Goal: Transaction & Acquisition: Purchase product/service

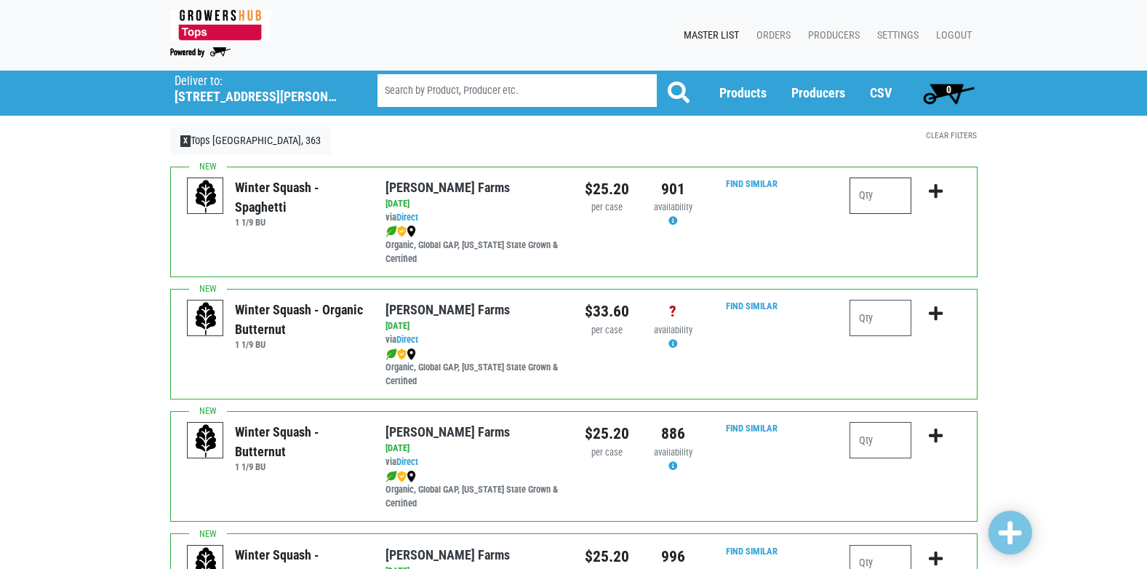
click at [878, 193] on input "number" at bounding box center [880, 195] width 62 height 36
type input "3"
click at [933, 193] on icon "submit" at bounding box center [936, 191] width 14 height 16
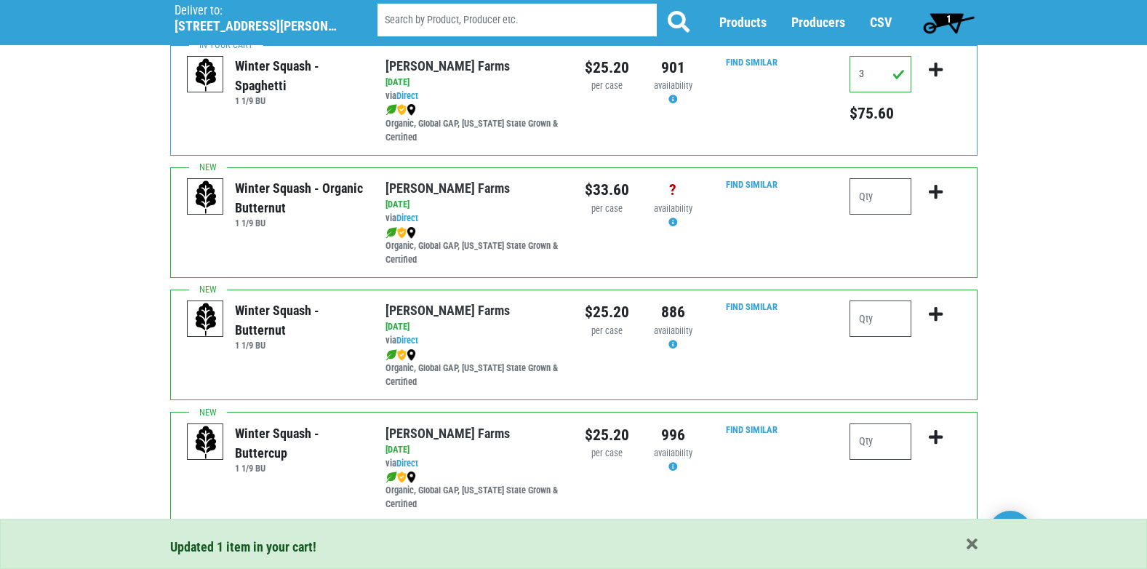
scroll to position [145, 0]
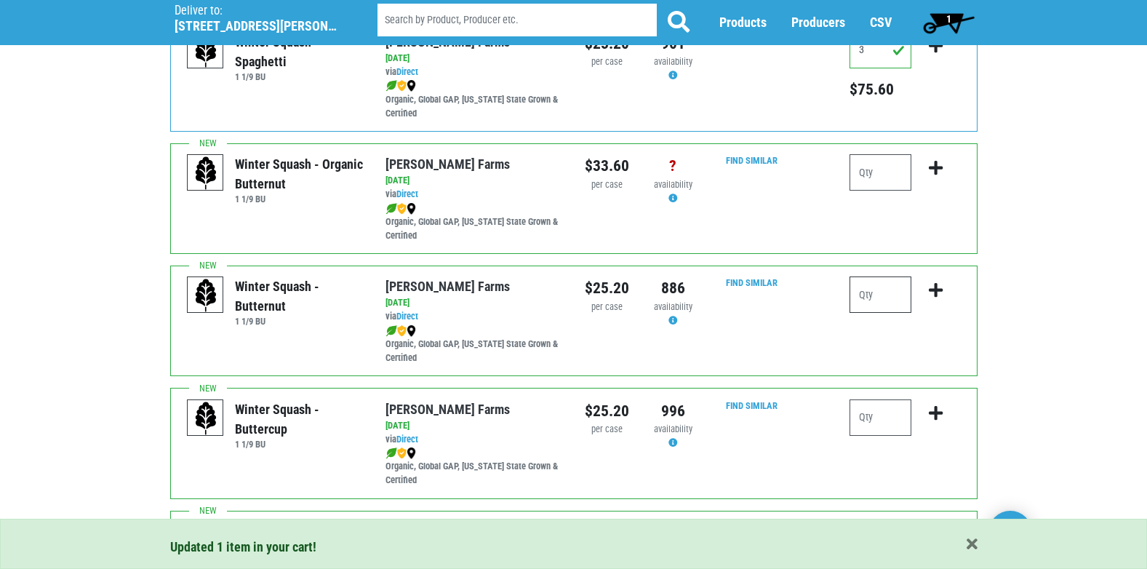
click at [884, 295] on input "number" at bounding box center [880, 294] width 62 height 36
type input "3"
click at [936, 292] on icon "submit" at bounding box center [936, 290] width 14 height 16
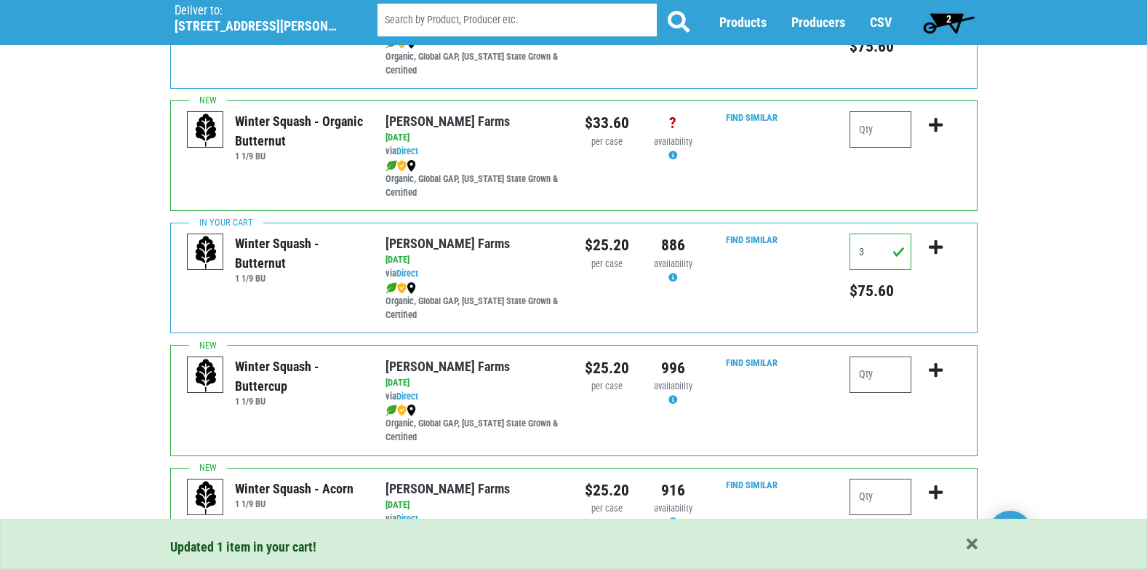
scroll to position [291, 0]
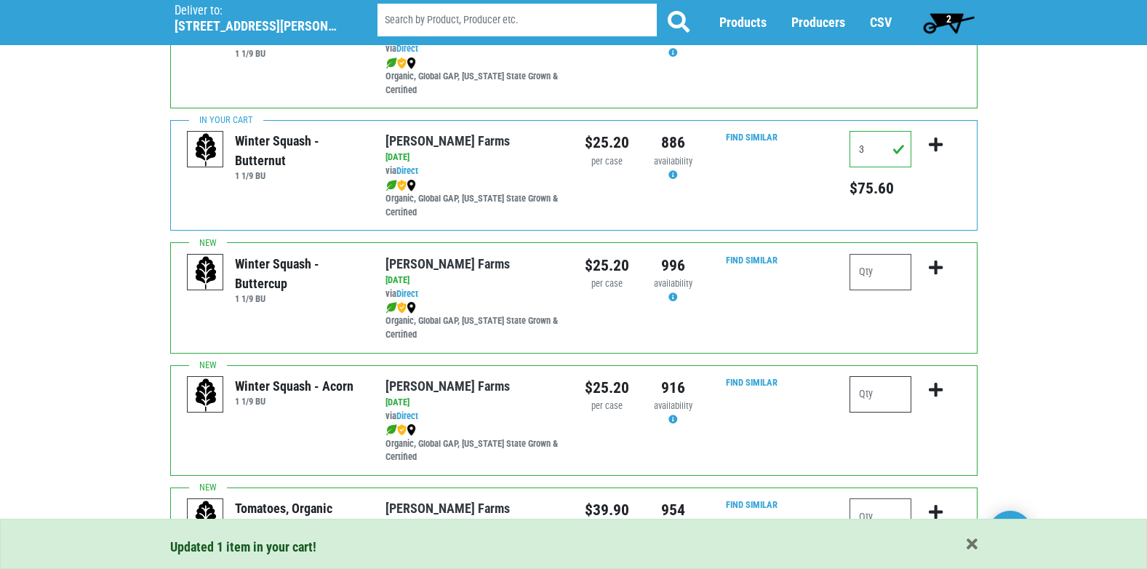
click at [877, 395] on input "number" at bounding box center [880, 394] width 62 height 36
type input "3"
click at [934, 388] on icon "submit" at bounding box center [936, 390] width 14 height 16
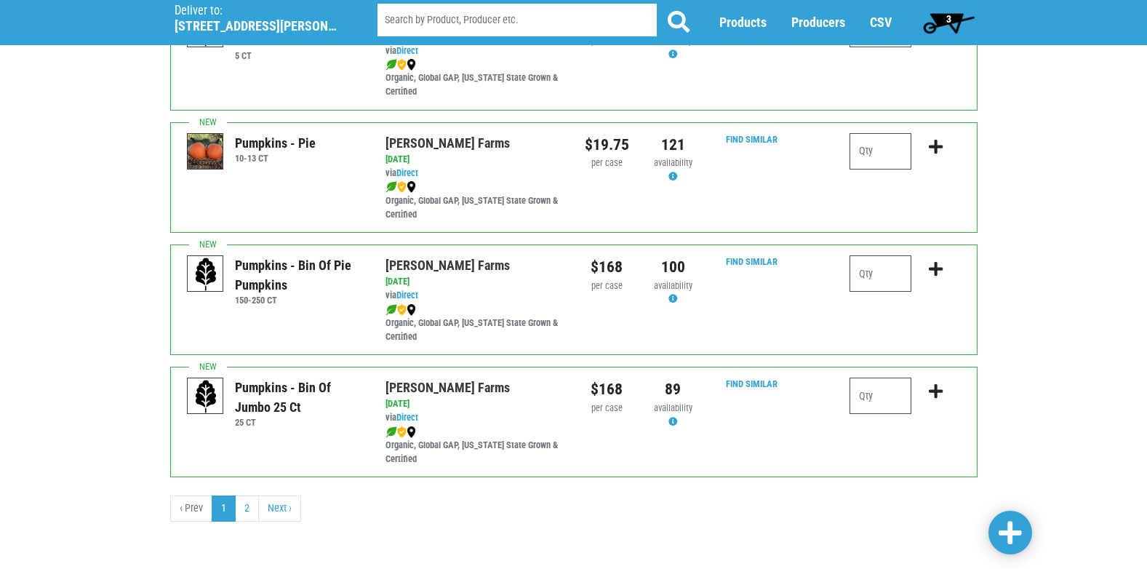
scroll to position [2125, 0]
click at [275, 511] on link "Next ›" at bounding box center [279, 507] width 43 height 26
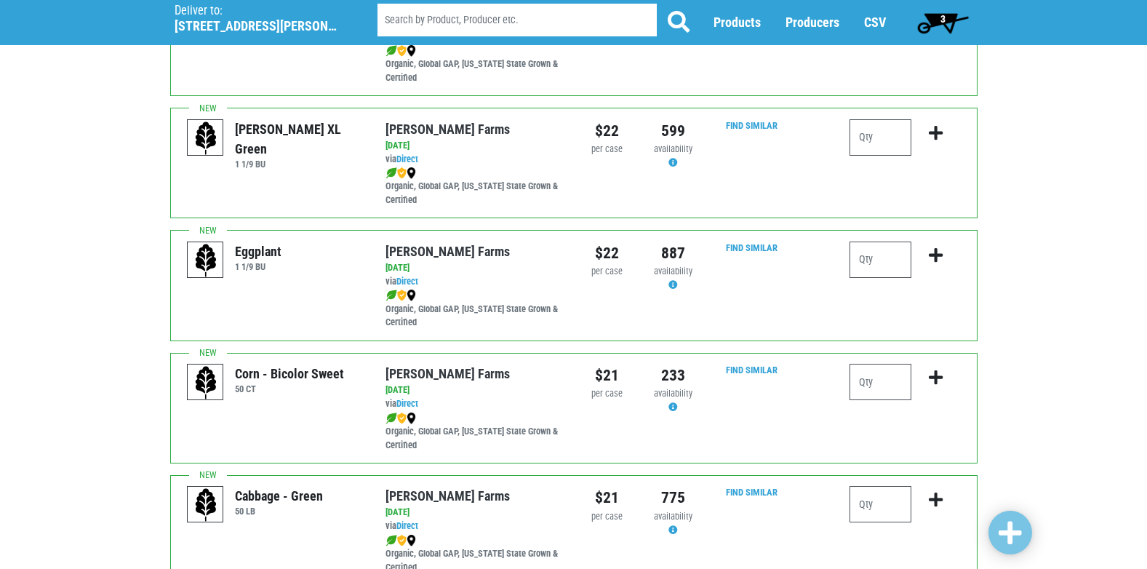
scroll to position [945, 0]
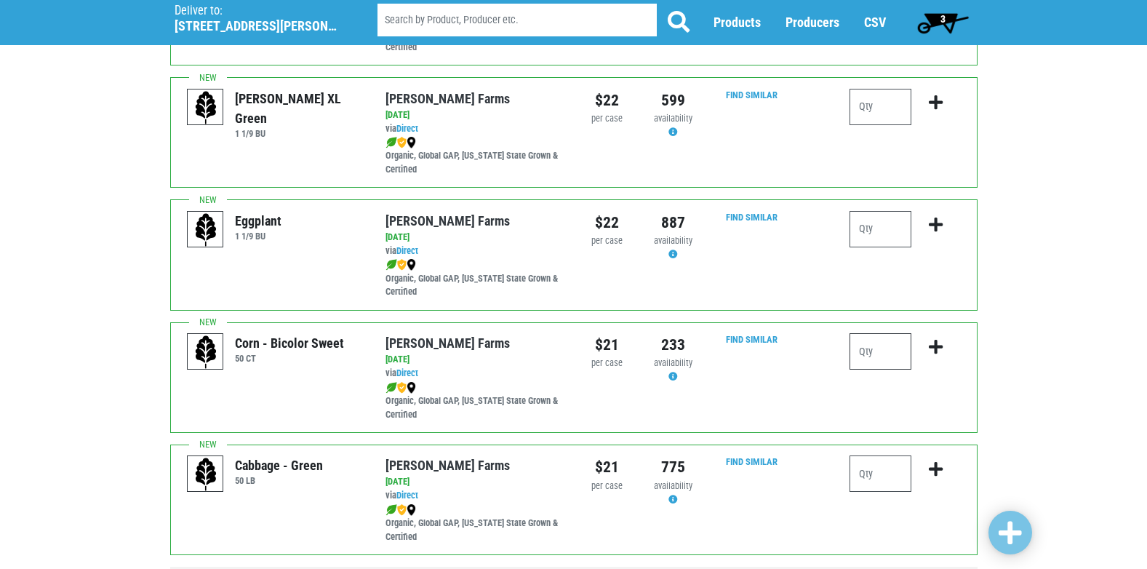
click at [862, 353] on input "number" at bounding box center [880, 351] width 62 height 36
type input "6"
click at [938, 349] on icon "submit" at bounding box center [936, 347] width 14 height 16
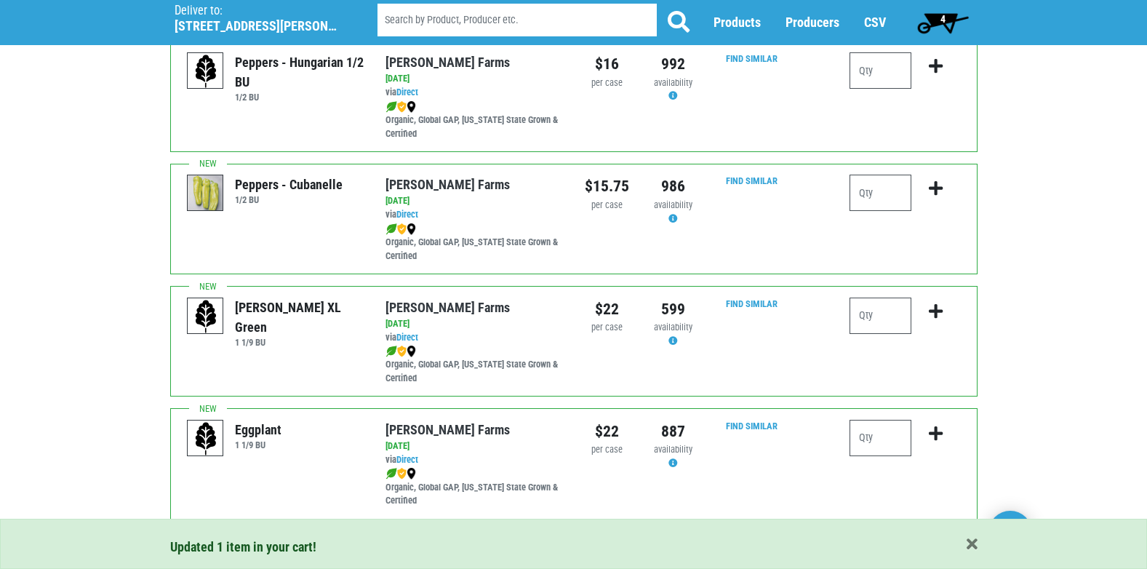
scroll to position [727, 0]
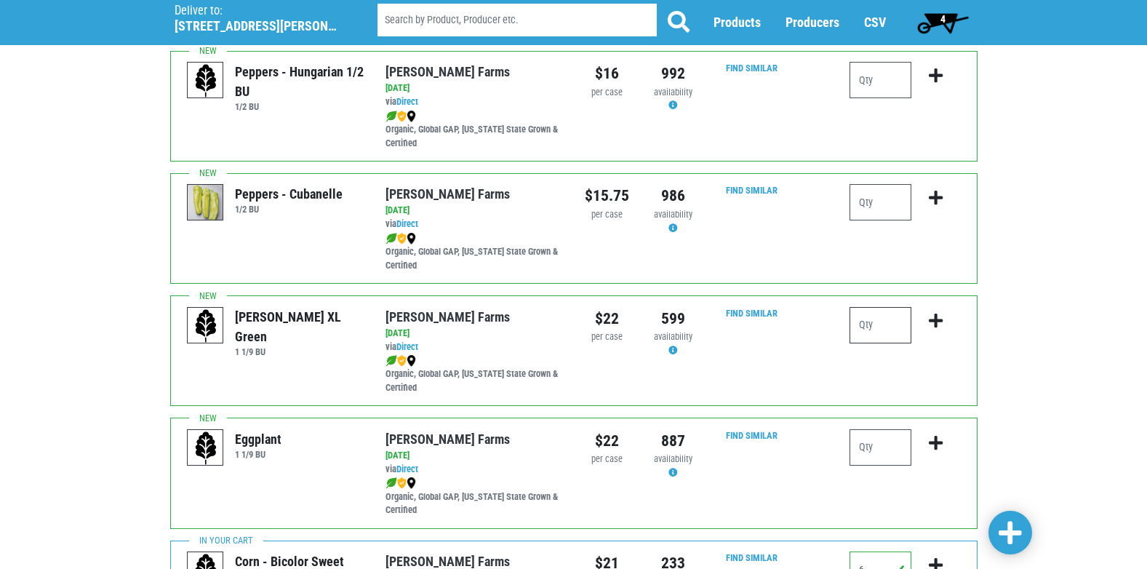
click at [865, 323] on input "number" at bounding box center [880, 325] width 62 height 36
type input "3"
click at [939, 322] on icon "submit" at bounding box center [936, 321] width 14 height 16
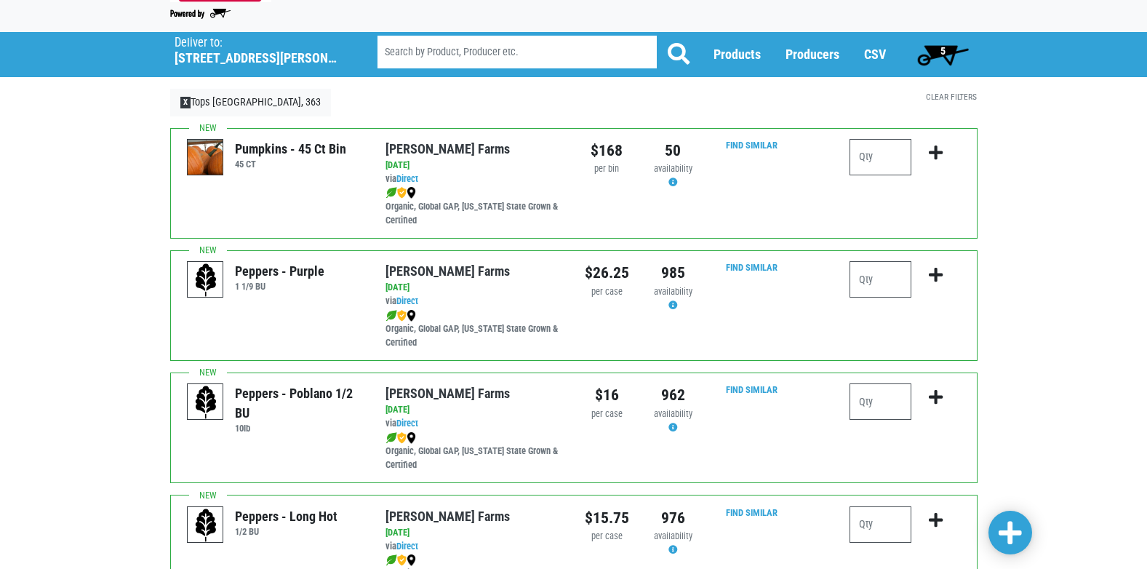
scroll to position [0, 0]
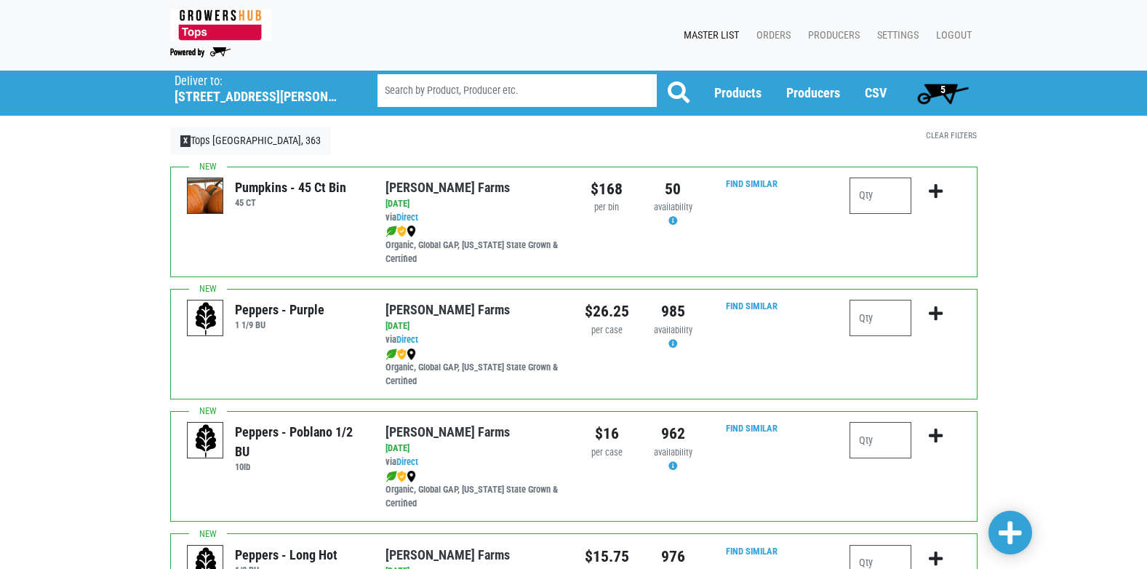
click at [945, 87] on span "5" at bounding box center [942, 90] width 5 height 12
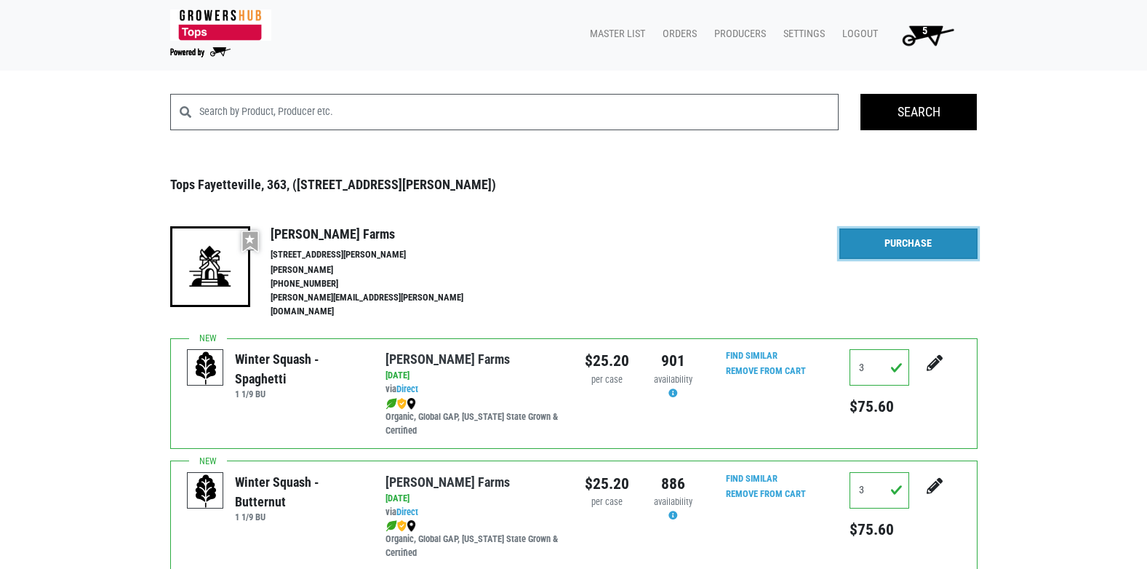
click at [902, 245] on link "Purchase" at bounding box center [908, 243] width 138 height 31
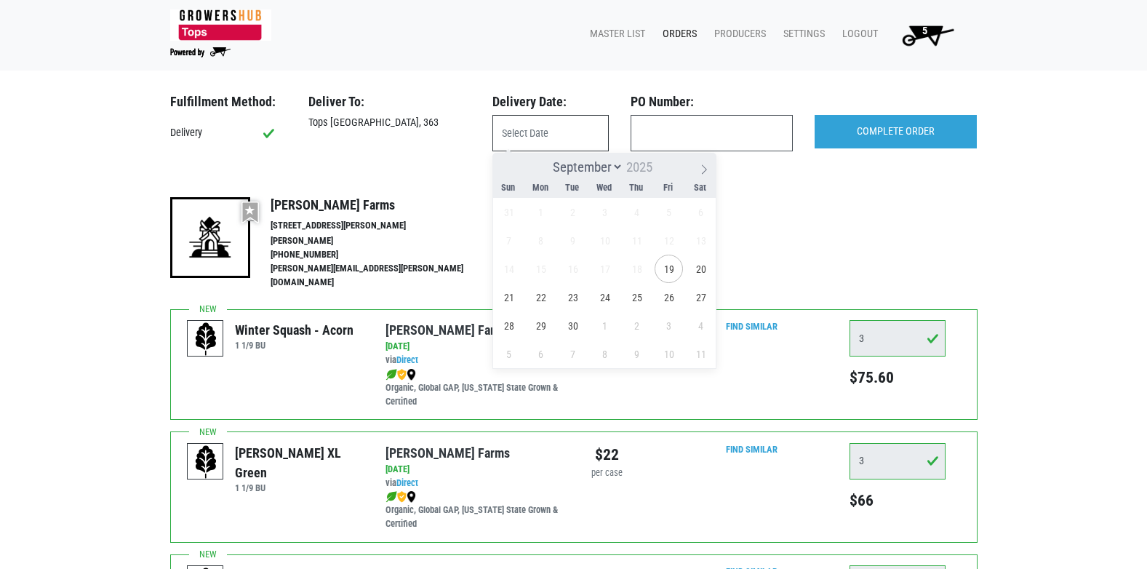
click at [545, 134] on input "text" at bounding box center [550, 133] width 116 height 36
click at [697, 267] on span "20" at bounding box center [700, 269] width 28 height 28
type input "[DATE]"
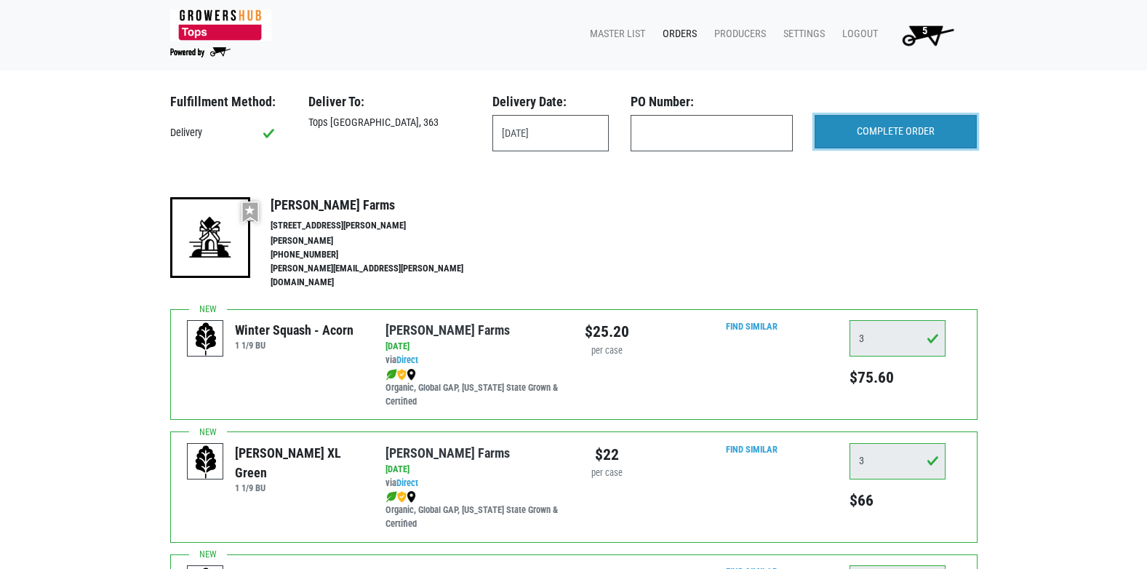
click at [896, 135] on input "COMPLETE ORDER" at bounding box center [895, 131] width 162 height 33
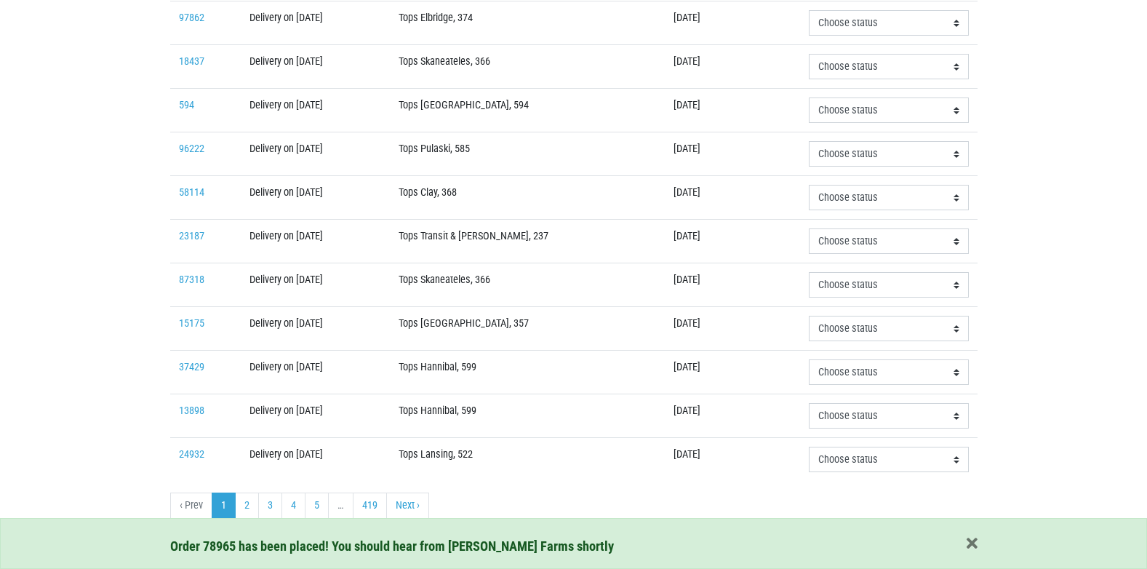
scroll to position [438, 0]
